Goal: Task Accomplishment & Management: Manage account settings

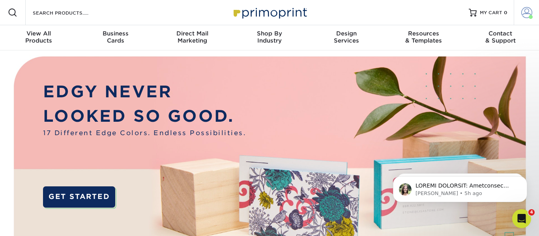
click at [526, 16] on span at bounding box center [526, 12] width 11 height 11
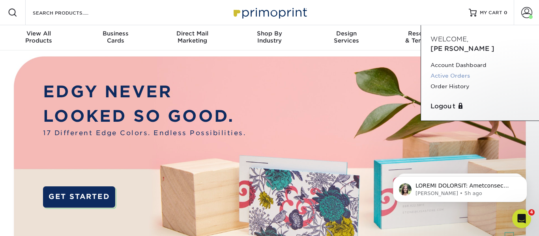
click at [452, 71] on link "Active Orders" at bounding box center [480, 76] width 99 height 11
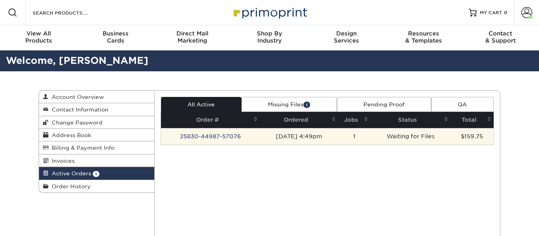
click at [195, 137] on td "25830-44987-57076" at bounding box center [210, 136] width 99 height 17
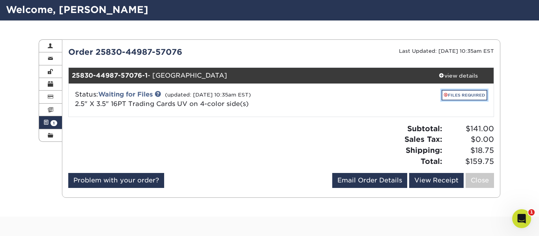
click at [468, 95] on link "FILES REQUIRED" at bounding box center [465, 95] width 46 height 11
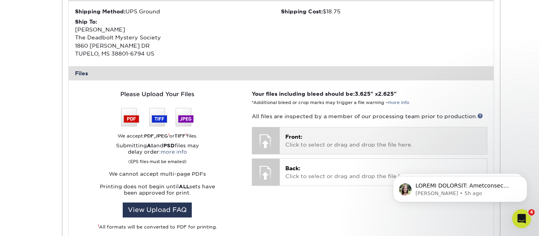
scroll to position [260, 0]
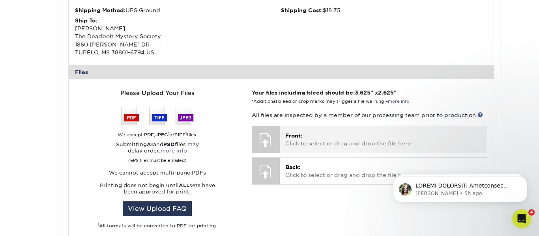
click at [292, 138] on span "Front:" at bounding box center [293, 136] width 17 height 6
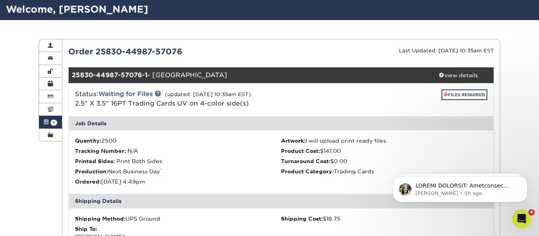
scroll to position [43, 0]
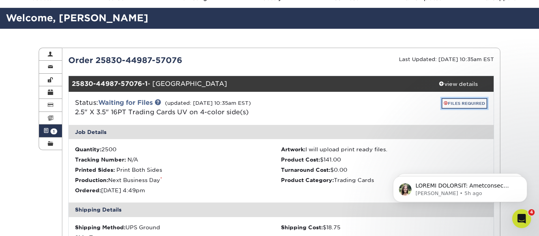
click at [459, 105] on link "FILES REQUIRED" at bounding box center [465, 103] width 46 height 11
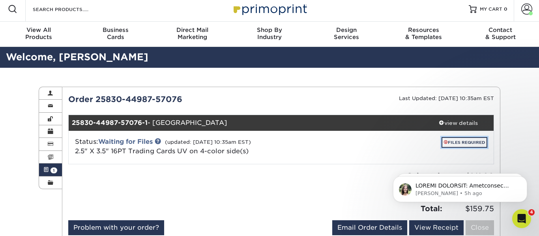
scroll to position [0, 0]
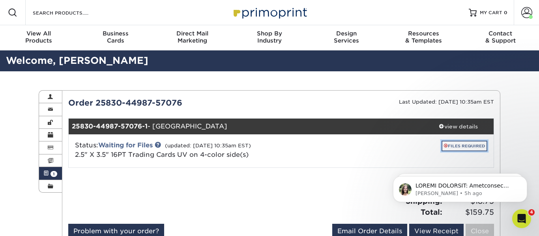
click at [465, 146] on link "FILES REQUIRED" at bounding box center [465, 146] width 46 height 11
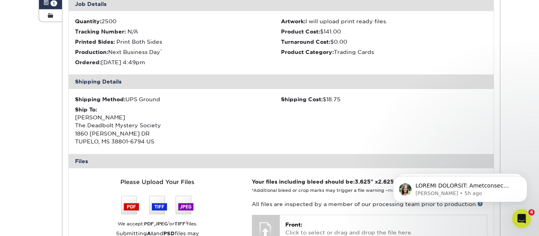
scroll to position [282, 0]
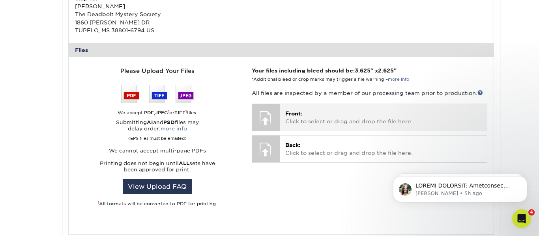
click at [333, 118] on p "Front: Click to select or drag and drop the file here." at bounding box center [383, 118] width 196 height 16
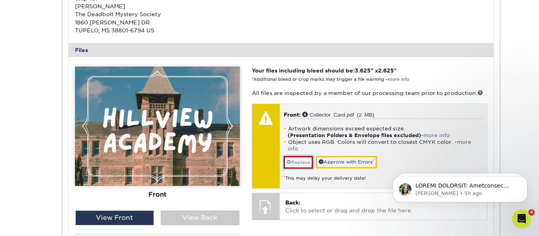
click at [287, 160] on span at bounding box center [289, 163] width 5 height 6
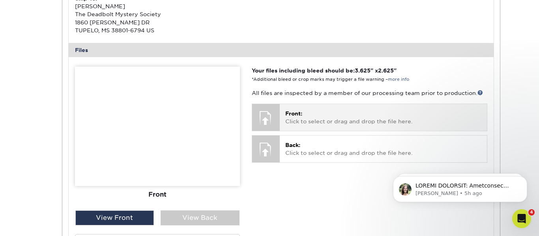
click at [363, 127] on div "Front: Click to select or drag and drop the file here. Choose file Collector Ca…" at bounding box center [383, 117] width 207 height 26
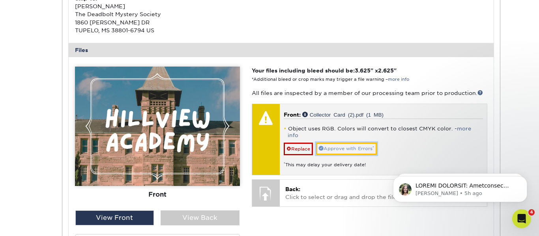
click at [344, 143] on link "Approve with Errors *" at bounding box center [346, 149] width 61 height 12
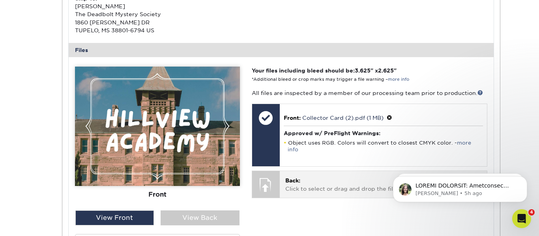
click at [318, 185] on p "Back: Click to select or drag and drop the file here." at bounding box center [383, 185] width 196 height 16
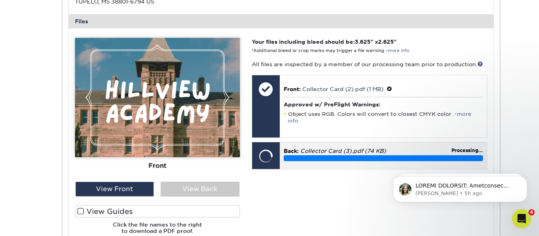
scroll to position [313, 0]
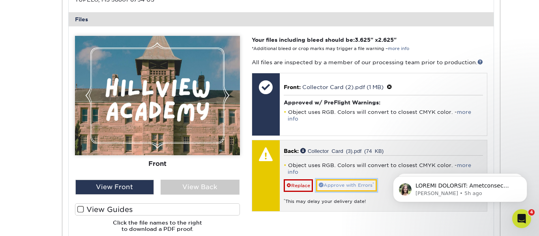
click at [339, 180] on link "Approve with Errors *" at bounding box center [346, 186] width 61 height 12
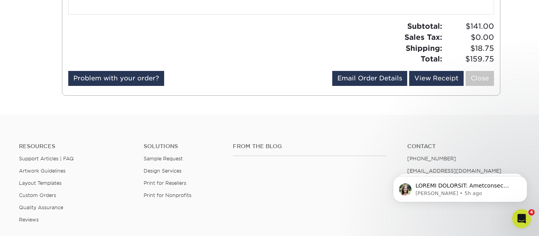
scroll to position [551, 0]
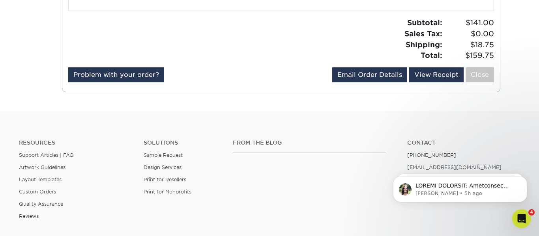
click at [293, 132] on div "Resources Support Articles | FAQ Artwork Guidelines Layout Templates Custom Ord…" at bounding box center [269, 186] width 539 height 131
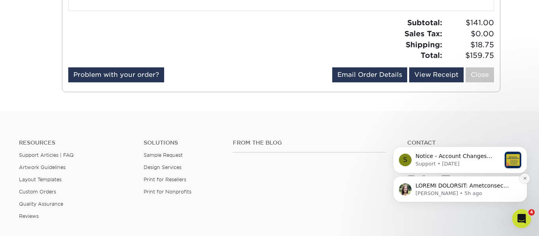
click at [524, 177] on icon "Dismiss notification" at bounding box center [525, 178] width 4 height 4
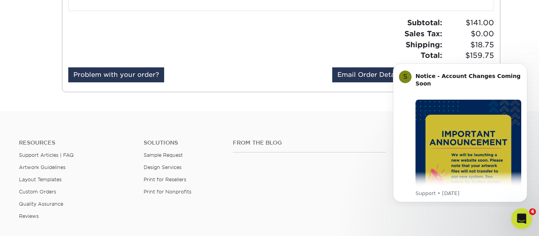
click at [525, 219] on icon "Open Intercom Messenger" at bounding box center [520, 218] width 13 height 13
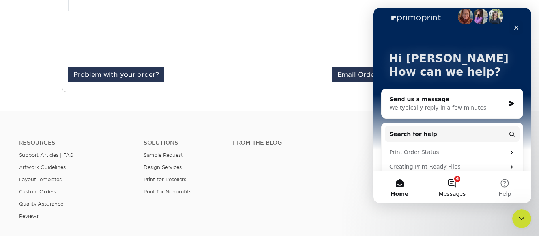
scroll to position [12, 0]
click at [460, 174] on button "4 Messages" at bounding box center [452, 188] width 52 height 32
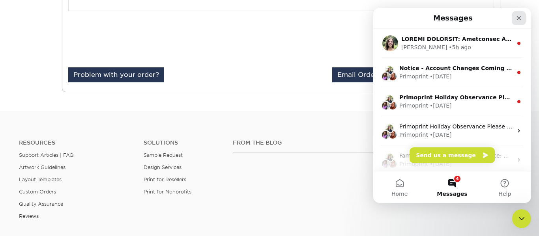
click at [519, 21] on icon "Close" at bounding box center [519, 18] width 6 height 6
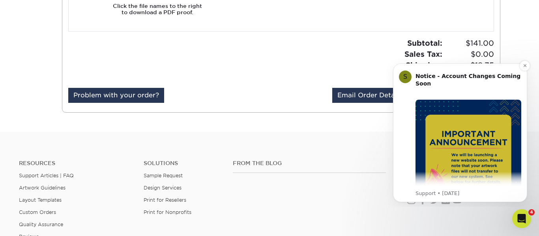
scroll to position [523, 0]
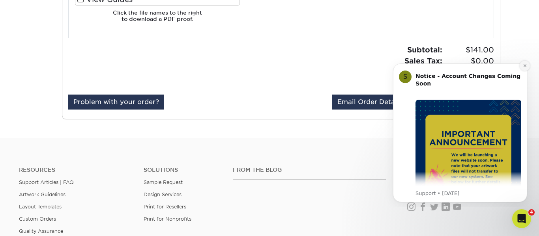
click at [526, 66] on icon "Dismiss notification" at bounding box center [525, 66] width 4 height 4
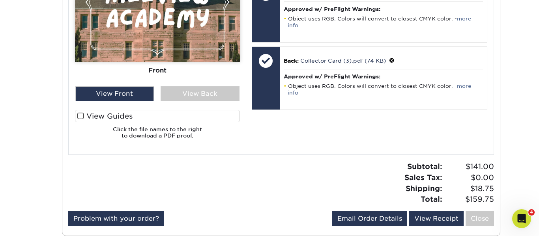
scroll to position [0, 0]
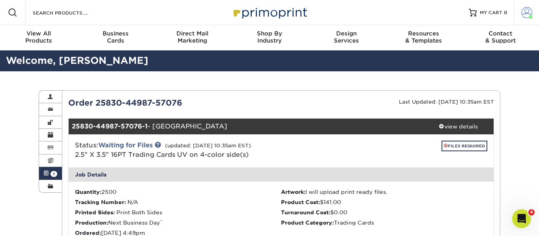
click at [528, 11] on span at bounding box center [526, 12] width 11 height 11
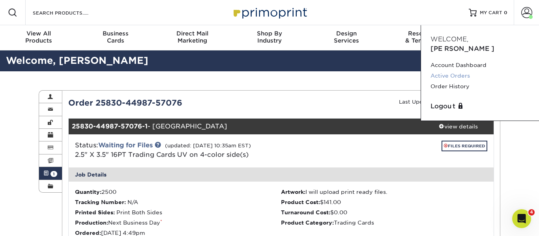
click at [459, 71] on link "Active Orders" at bounding box center [480, 76] width 99 height 11
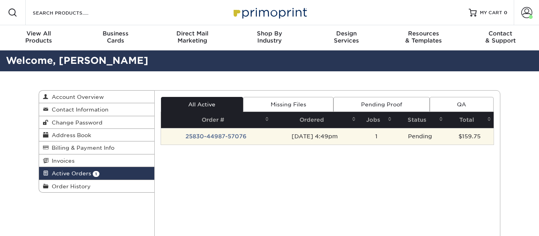
click at [219, 134] on td "25830-44987-57076" at bounding box center [216, 136] width 111 height 17
